Goal: Task Accomplishment & Management: Use online tool/utility

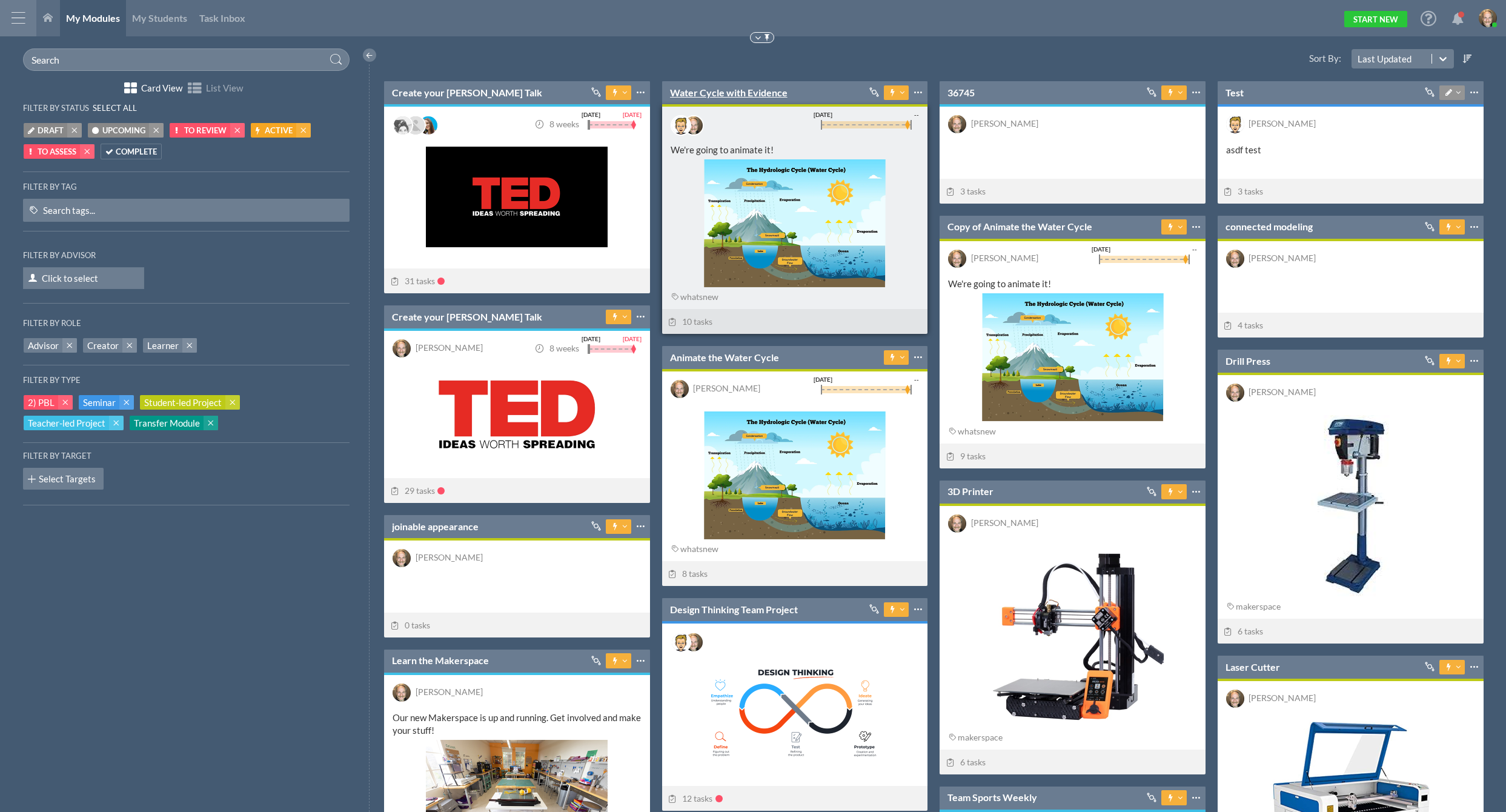
click at [742, 92] on link "Water Cycle with Evidence" at bounding box center [728, 92] width 117 height 13
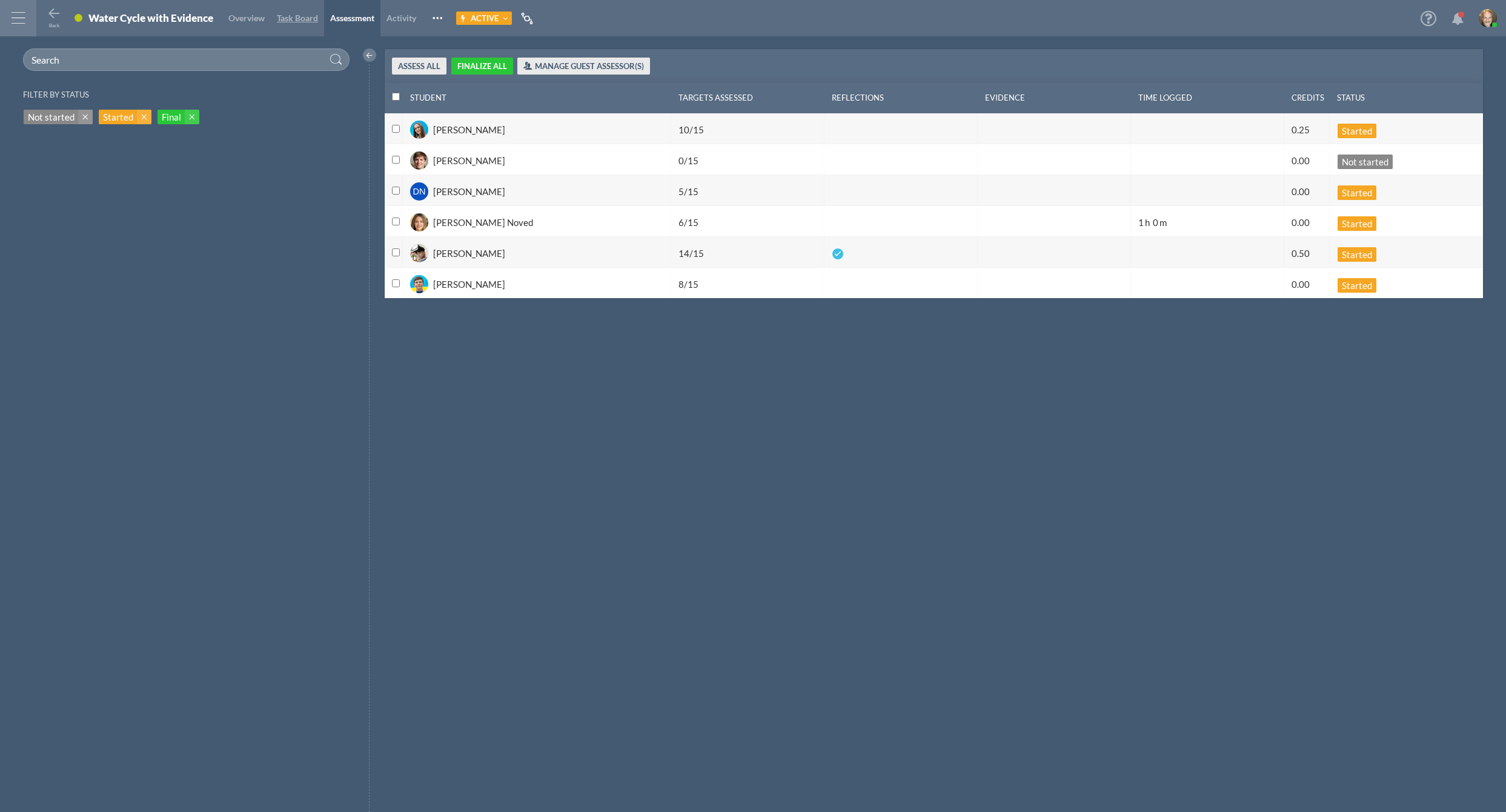
click at [304, 18] on span "Task Board" at bounding box center [297, 18] width 41 height 10
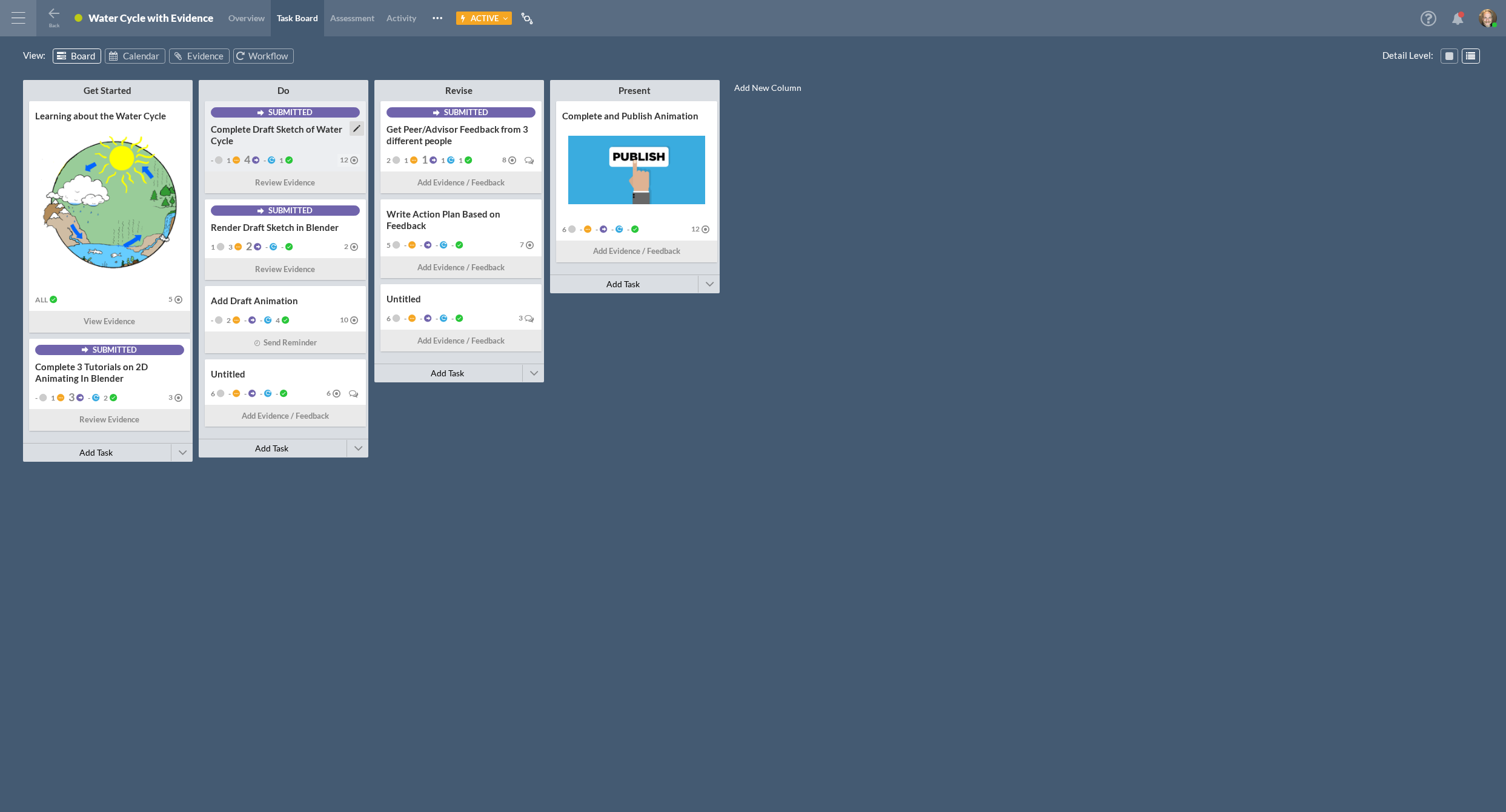
click at [278, 146] on div "Complete Draft Sketch of Water Cycle" at bounding box center [285, 134] width 149 height 23
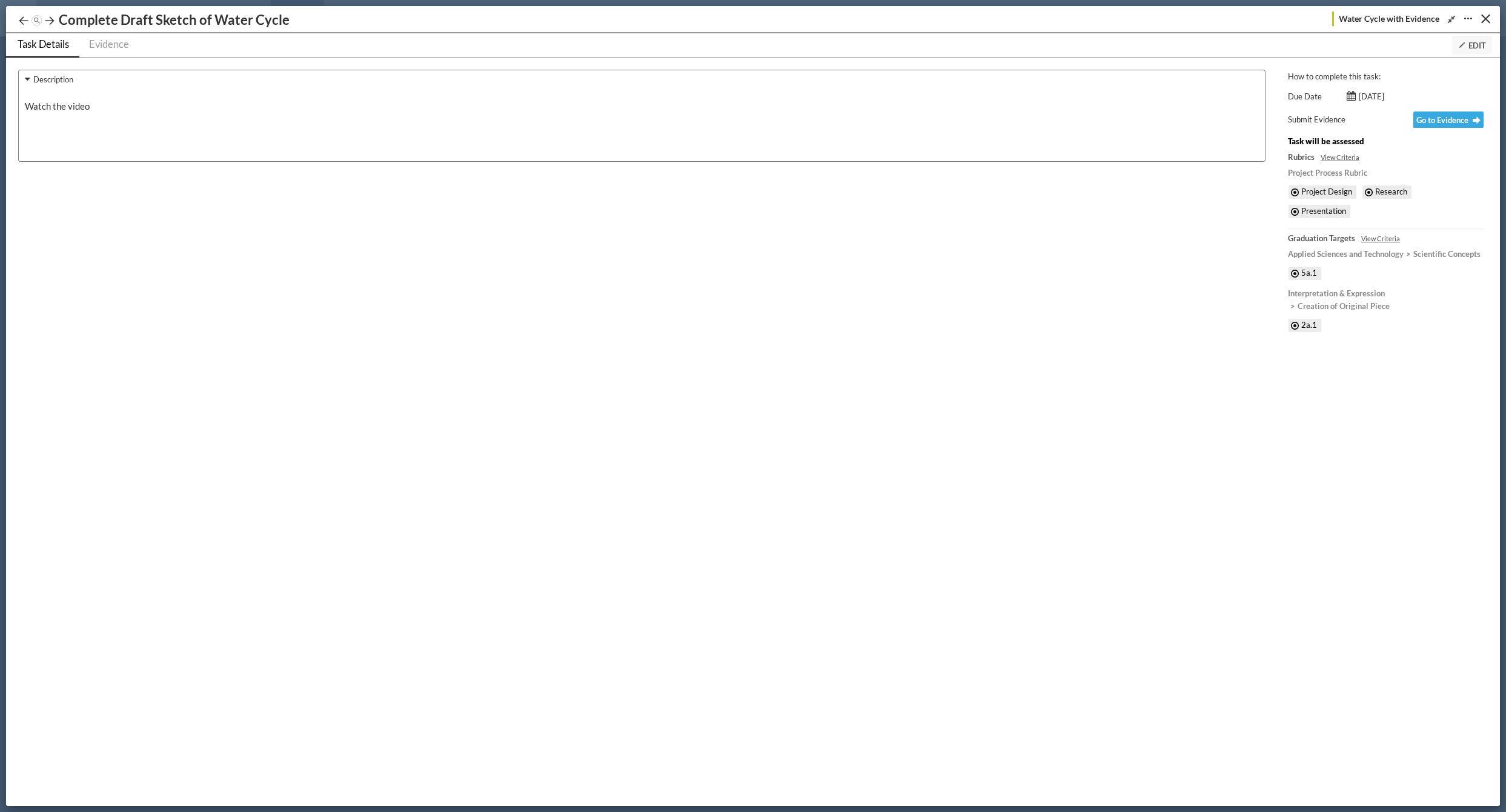
click at [1451, 15] on icon "Expand/Shrink" at bounding box center [1450, 19] width 11 height 9
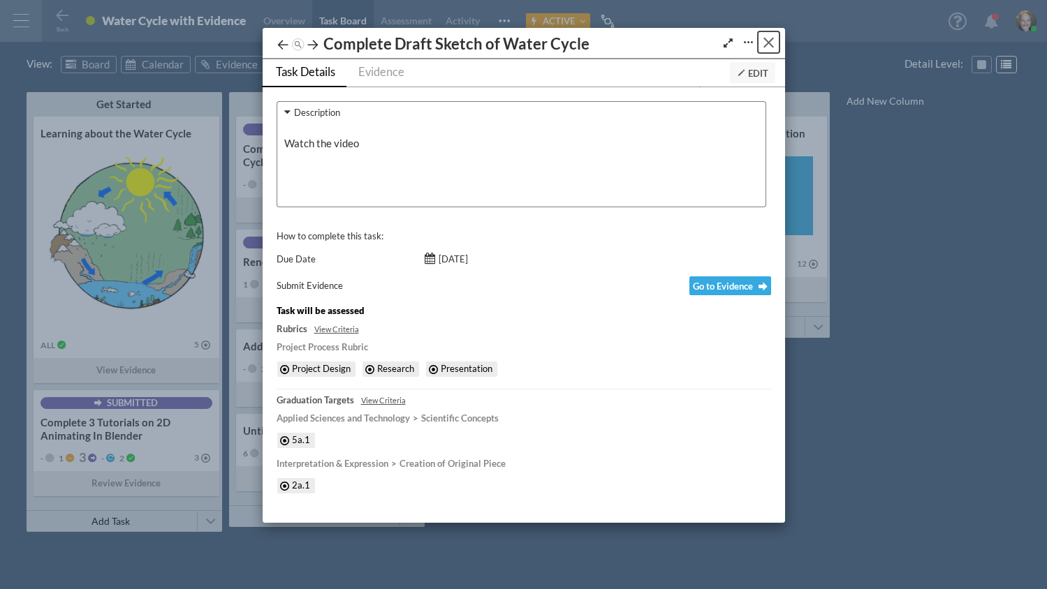
click at [770, 49] on button "Close" at bounding box center [769, 42] width 22 height 22
